Goal: Navigation & Orientation: Find specific page/section

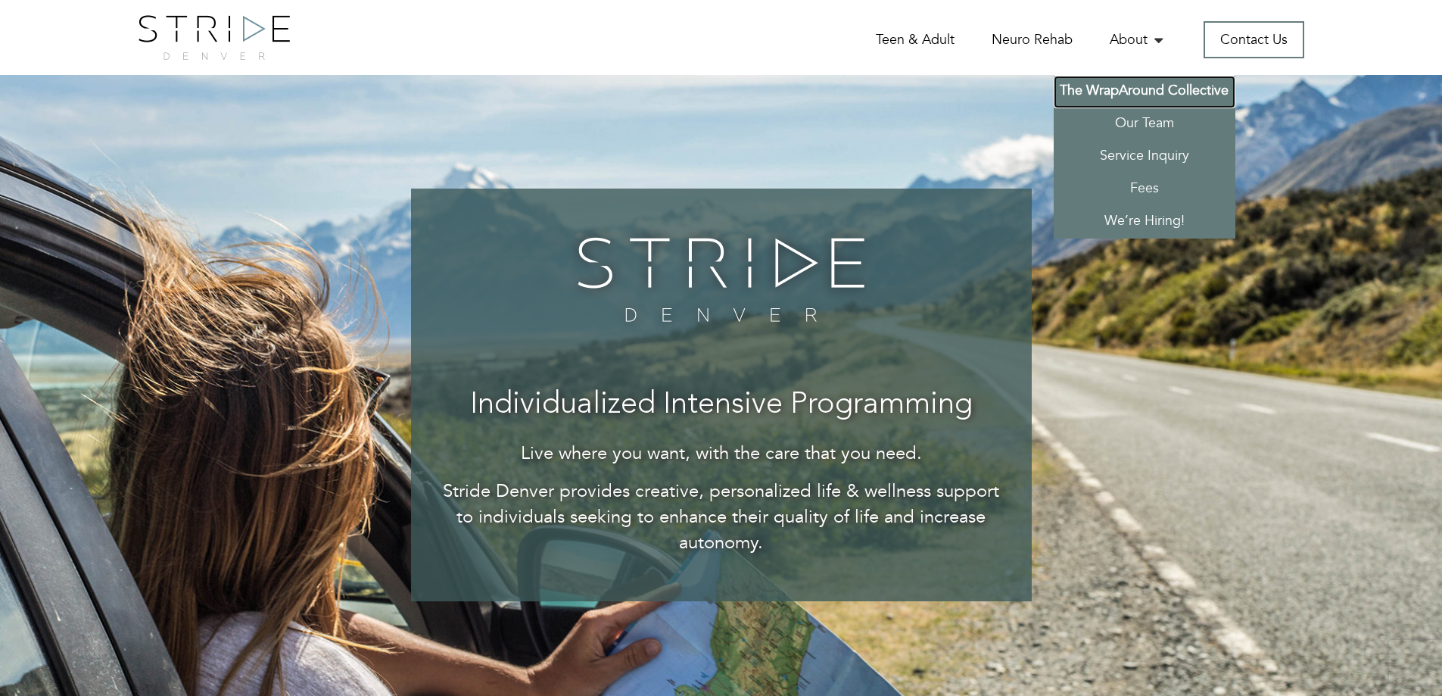
click at [1136, 93] on link "The WrapAround Collective" at bounding box center [1145, 92] width 182 height 33
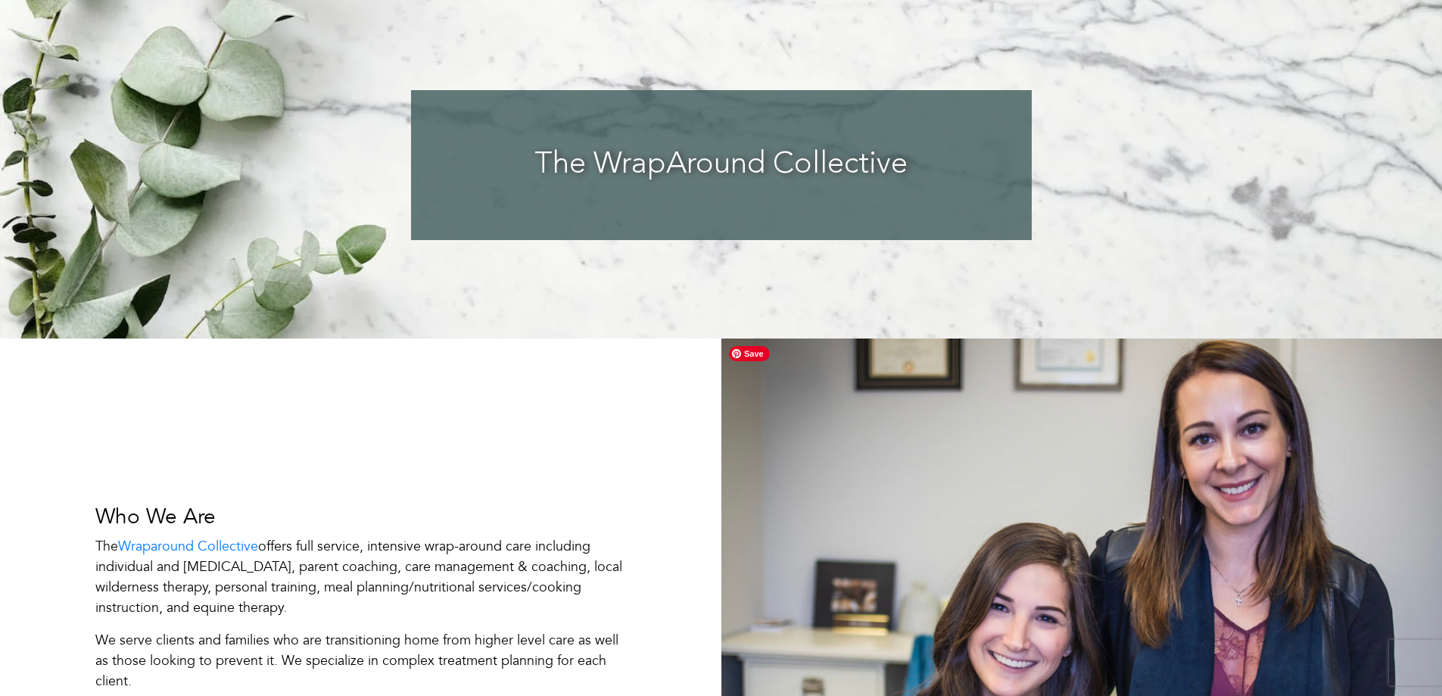
scroll to position [379, 0]
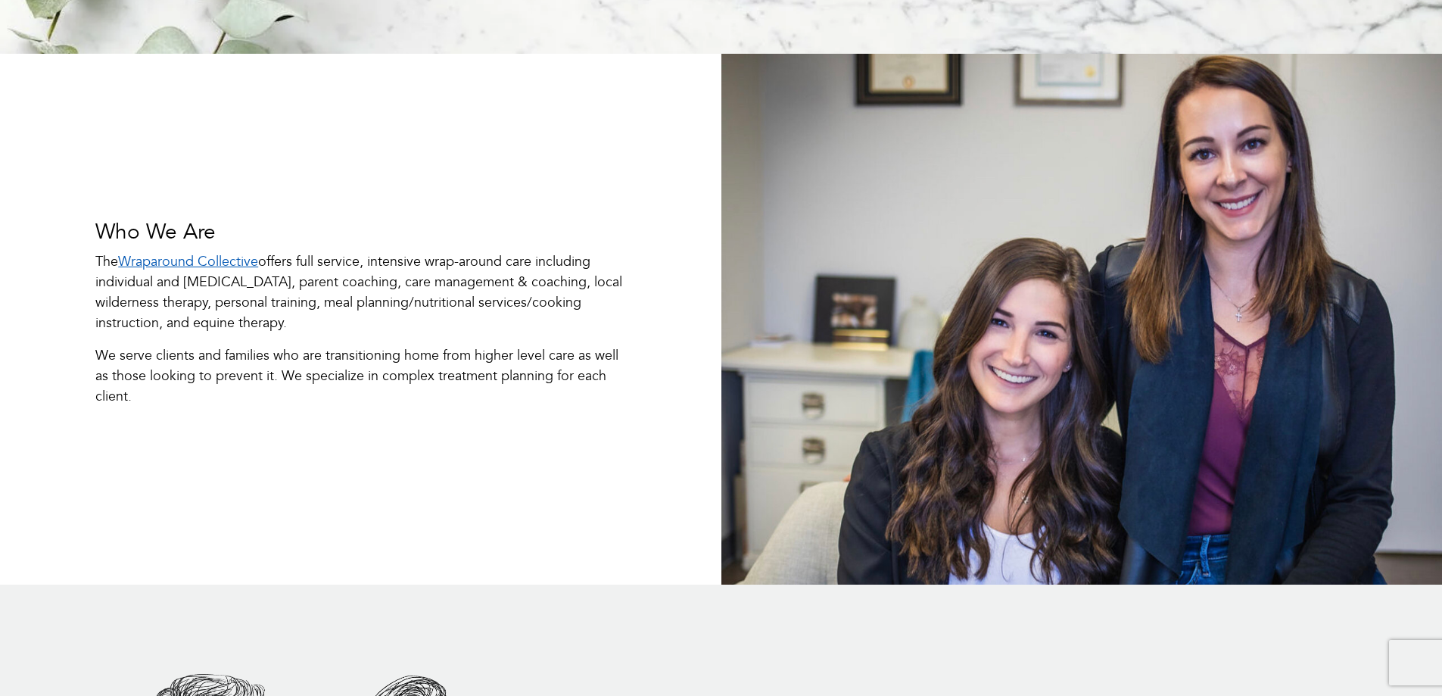
click at [204, 261] on link "Wraparound Collective" at bounding box center [188, 261] width 140 height 19
